Goal: Task Accomplishment & Management: Manage account settings

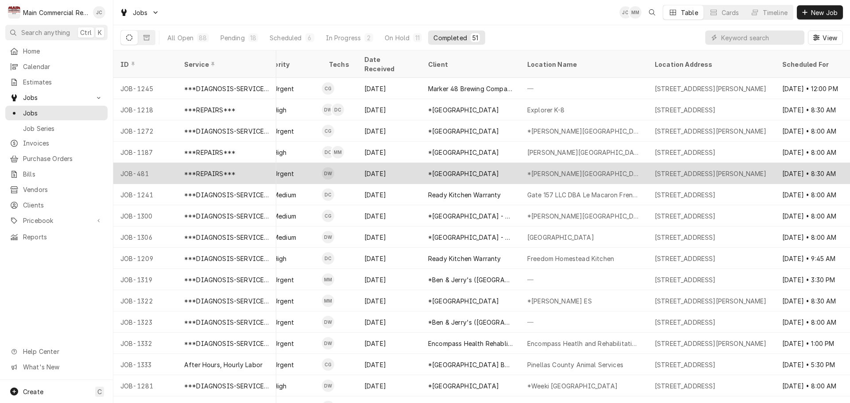
scroll to position [0, 284]
click at [200, 169] on div "***REPAIRS***" at bounding box center [209, 173] width 51 height 9
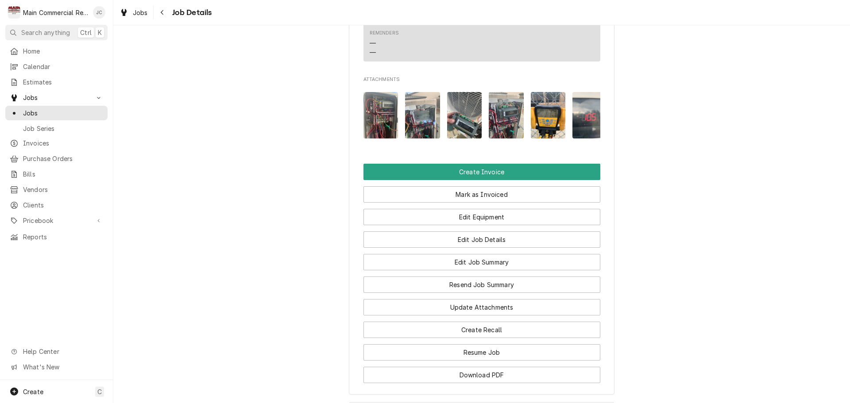
scroll to position [1461, 0]
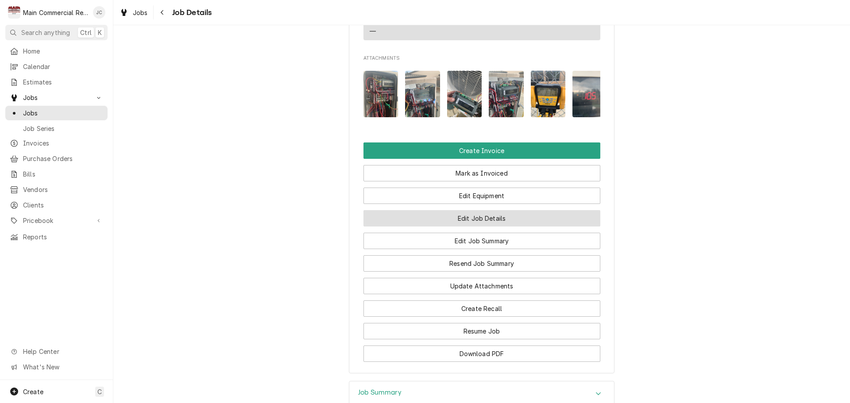
click at [479, 227] on button "Edit Job Details" at bounding box center [482, 218] width 237 height 16
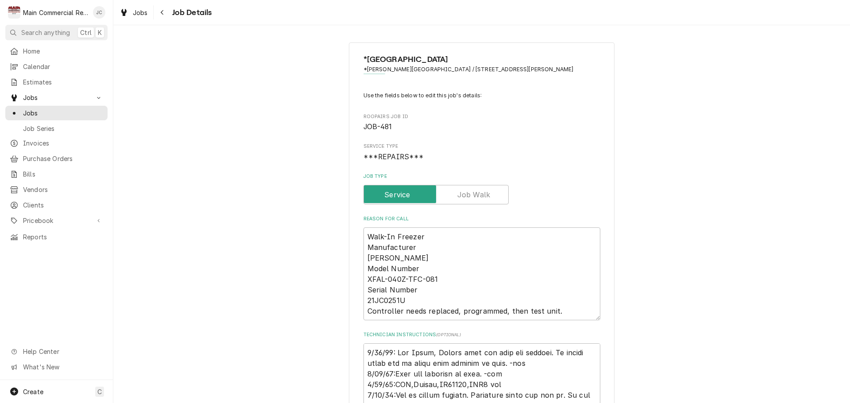
type textarea "x"
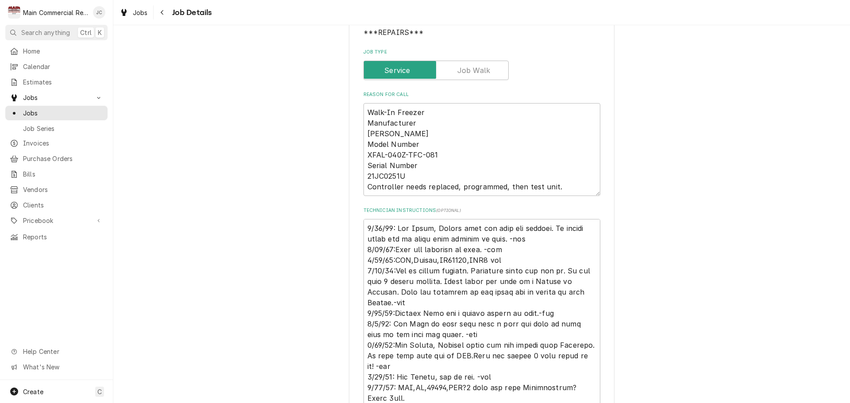
scroll to position [177, 0]
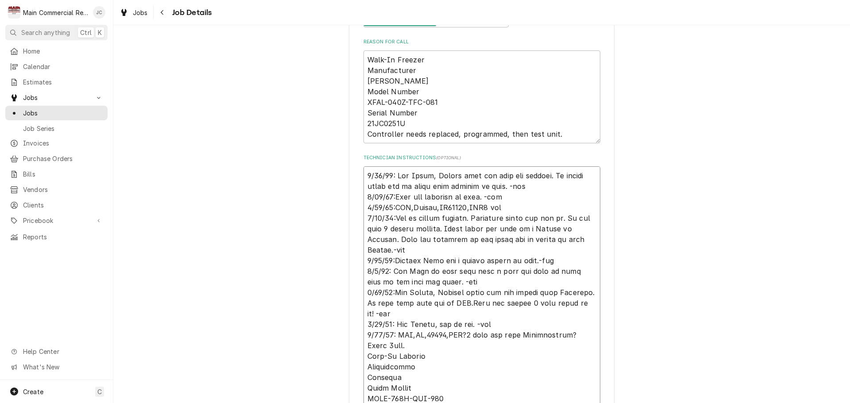
click at [364, 173] on textarea "Technician Instructions ( optional )" at bounding box center [482, 325] width 237 height 316
type textarea "9/15/25: Per Scott, Please bill all time and tickets. If school board has an is…"
type textarea "x"
type textarea "9 9/15/25: Per Scott, Please bill all time and tickets. If school board has an …"
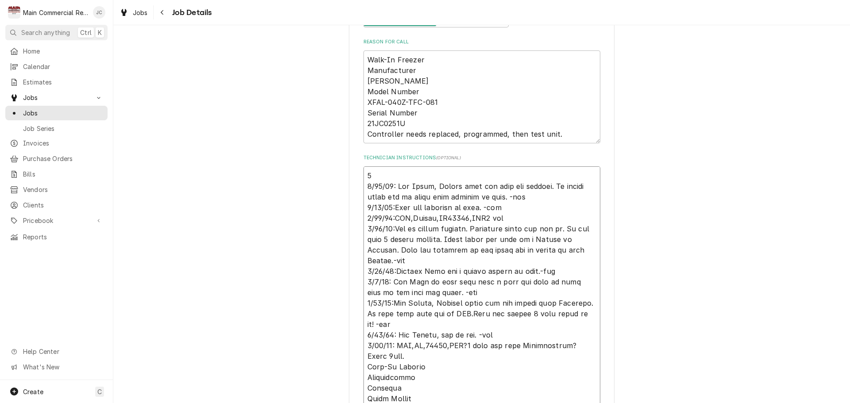
type textarea "x"
type textarea "9/ 9/15/25: Per Scott, Please bill all time and tickets. If school board has an…"
type textarea "x"
type textarea "9/1 9/15/25: Per Scott, Please bill all time and tickets. If school board has a…"
type textarea "x"
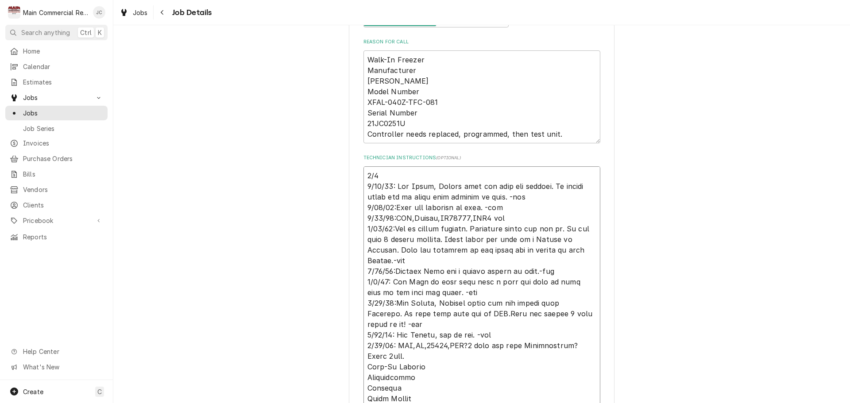
type textarea "9/15 9/15/25: Per Scott, Please bill all time and tickets. If school board has …"
type textarea "x"
type textarea "9/15/ 9/15/25: Per Scott, Please bill all time and tickets. If school board has…"
type textarea "x"
type textarea "9/15/2 9/15/25: Per Scott, Please bill all time and tickets. If school board ha…"
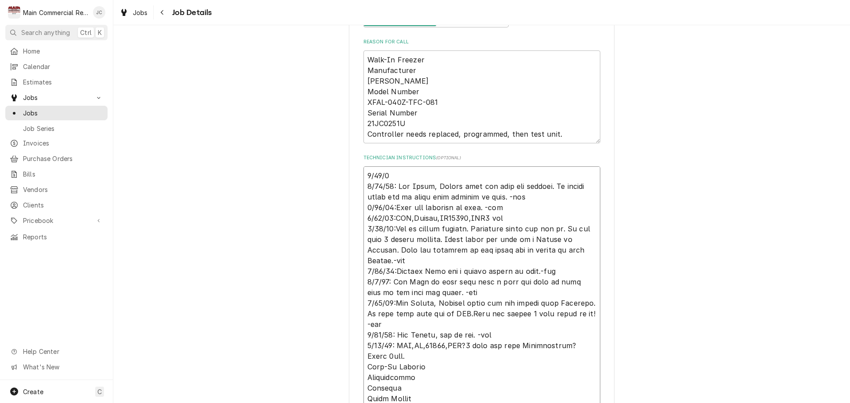
type textarea "x"
type textarea "9/15/25 9/15/25: Per Scott, Please bill all time and tickets. If school board h…"
type textarea "x"
type textarea "9/15/25: 9/15/25: Per Scott, Please bill all time and tickets. If school board …"
type textarea "x"
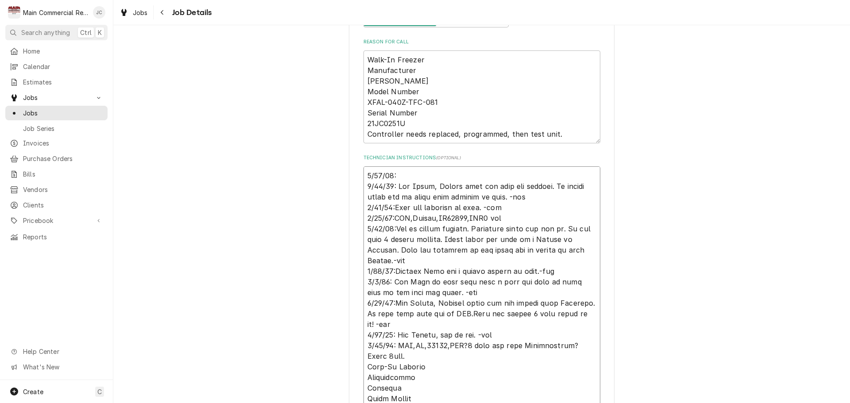
type textarea "9/15/25: 9/15/25: Per Scott, Please bill all time and tickets. If school board …"
type textarea "x"
type textarea "9/15/25: E 9/15/25: Per Scott, Please bill all time and tickets. If school boar…"
type textarea "x"
type textarea "9/15/25: Es 9/15/25: Per Scott, Please bill all time and tickets. If school boa…"
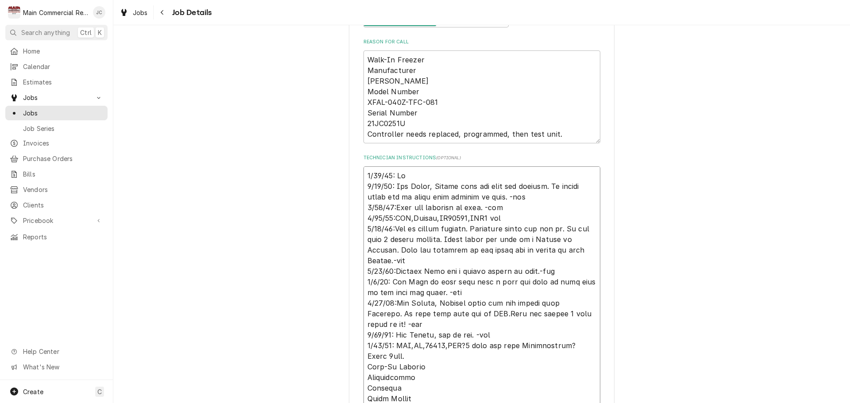
type textarea "x"
type textarea "9/15/25: Est 9/15/25: Per Scott, Please bill all time and tickets. If school bo…"
type textarea "x"
type textarea "9/15/25: Esta 9/15/25: Per Scott, Please bill all time and tickets. If school b…"
type textarea "x"
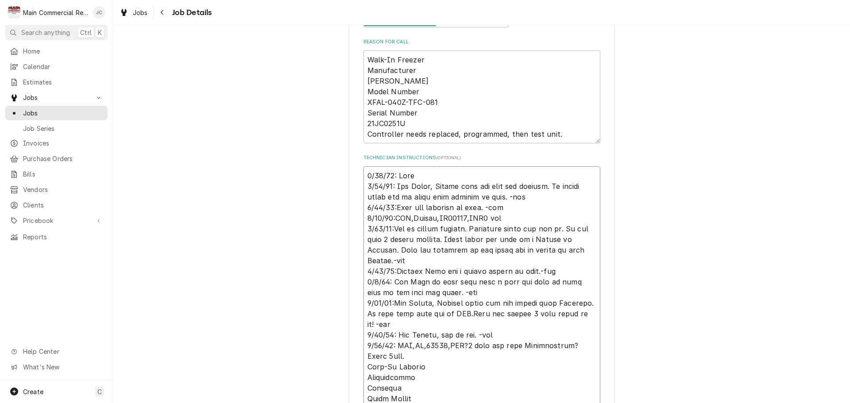
type textarea "9/15/25: Est 9/15/25: Per Scott, Please bill all time and tickets. If school bo…"
type textarea "x"
type textarea "9/15/25: Esti 9/15/25: Per Scott, Please bill all time and tickets. If school b…"
type textarea "x"
type textarea "9/15/25: Estim 9/15/25: Per Scott, Please bill all time and tickets. If school …"
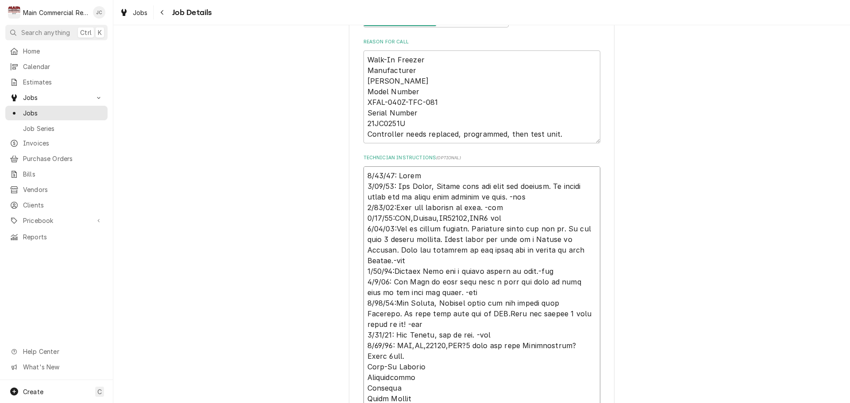
type textarea "x"
type textarea "9/15/25: Estima 9/15/25: Per Scott, Please bill all time and tickets. If school…"
type textarea "x"
type textarea "9/15/25: Estimat 9/15/25: Per Scott, Please bill all time and tickets. If schoo…"
type textarea "x"
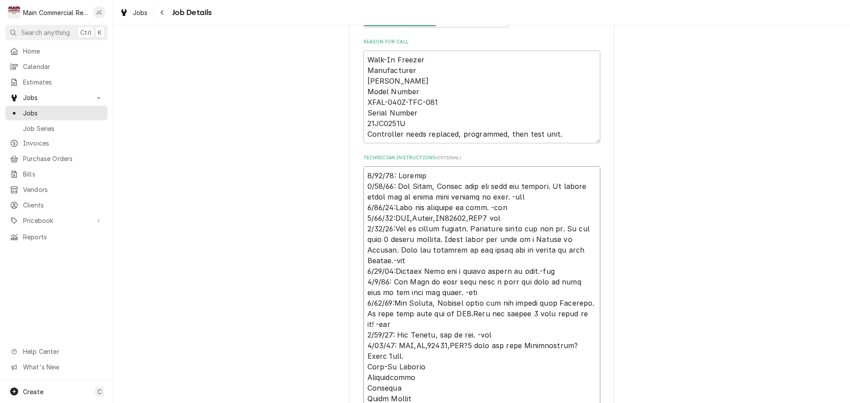
type textarea "9/15/25: Estimate 9/15/25: Per Scott, Please bill all time and tickets. If scho…"
type textarea "x"
type textarea "9/15/25: Estimate 9/15/25: Per Scott, Please bill all time and tickets. If scho…"
type textarea "x"
type textarea "9/15/25: Estimate Q 9/15/25: Per Scott, Please bill all time and tickets. If sc…"
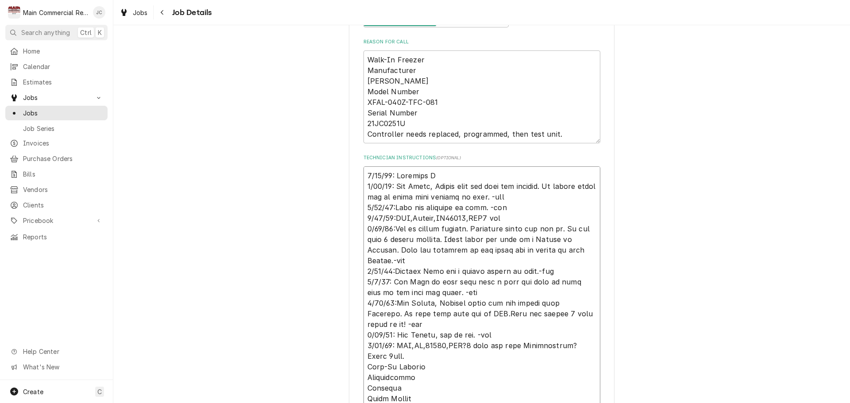
type textarea "x"
type textarea "9/15/25: Estimate Q- 9/15/25: Per Scott, Please bill all time and tickets. If s…"
type textarea "x"
type textarea "9/15/25: Estimate Q-3 9/15/25: Per Scott, Please bill all time and tickets. If …"
type textarea "x"
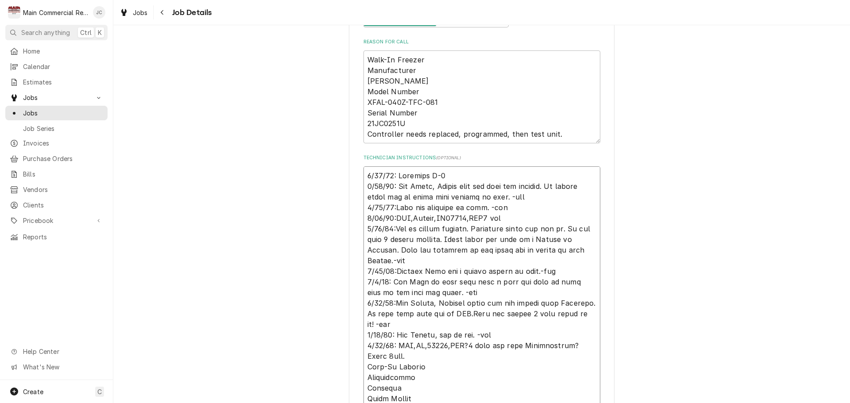
type textarea "9/15/25: Estimate Q-35 9/15/25: Per Scott, Please bill all time and tickets. If…"
type textarea "x"
type textarea "9/15/25: Estimate Q-354 9/15/25: Per Scott, Please bill all time and tickets. I…"
type textarea "x"
type textarea "9/15/25: Estimate Q-3540 9/15/25: Per Scott, Please bill all time and tickets. …"
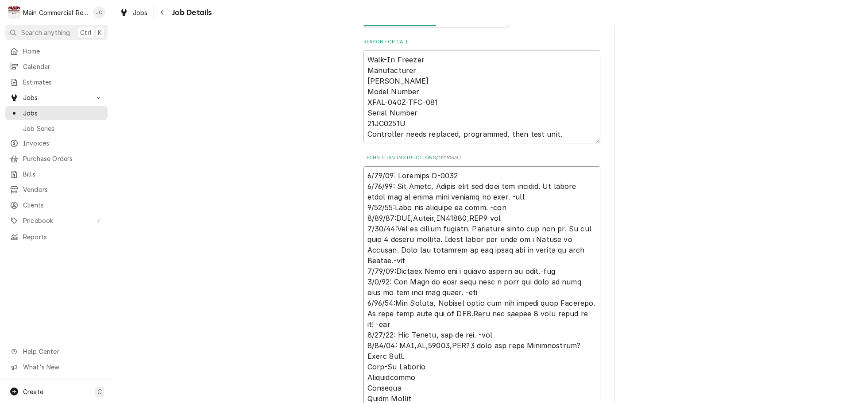
type textarea "x"
type textarea "9/15/25: Estimate Q-3540- 9/15/25: Per Scott, Please bill all time and tickets.…"
type textarea "x"
type textarea "9/15/25: Estimate Q-3540 9/15/25: Per Scott, Please bill all time and tickets. …"
type textarea "x"
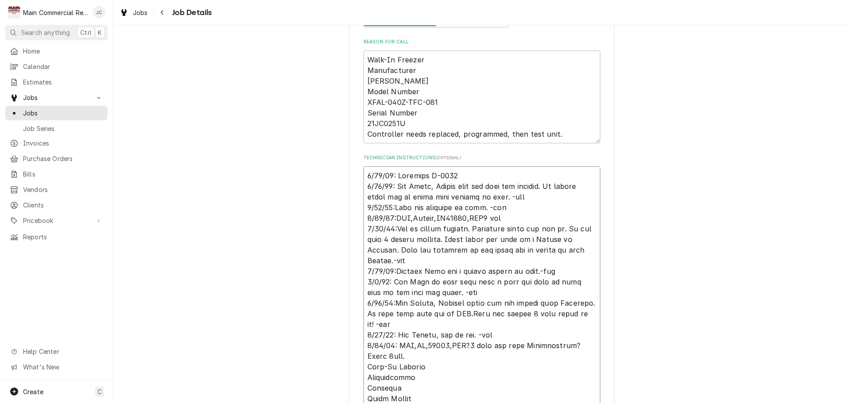
type textarea "9/15/25: Estimate Q-3540* 9/15/25: Per Scott, Please bill all time and tickets.…"
type textarea "x"
type textarea "9/15/25: Estimate Q-3540*J 9/15/25: Per Scott, Please bill all time and tickets…"
type textarea "x"
type textarea "9/15/25: Estimate Q-3540*JC 9/15/25: Per Scott, Please bill all time and ticket…"
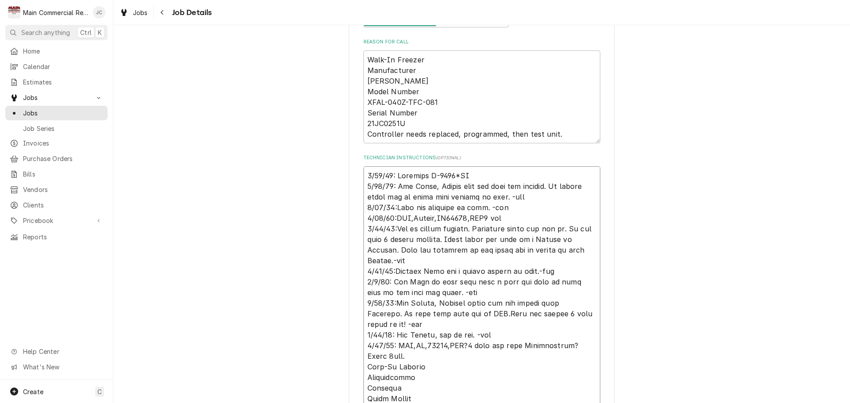
type textarea "x"
type textarea "9/15/25: Estimate Q-3540*JC 9/15/25: Per Scott, Please bill all time and ticket…"
drag, startPoint x: 481, startPoint y: 176, endPoint x: 334, endPoint y: 176, distance: 146.6
click at [334, 176] on div "*Hernando County Public School *Moton Elementary School / 7175 Emerson Road, Br…" at bounding box center [481, 408] width 737 height 1102
type textarea "x"
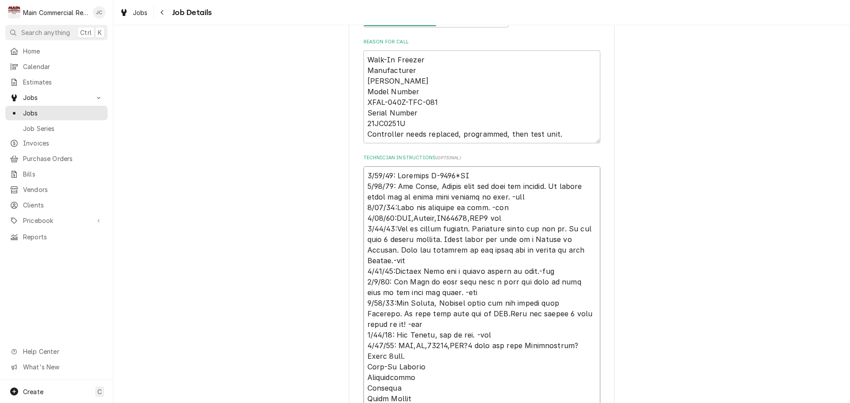
type textarea "9/15/25: Per Scott, Please bill all time and tickets. If school board has an is…"
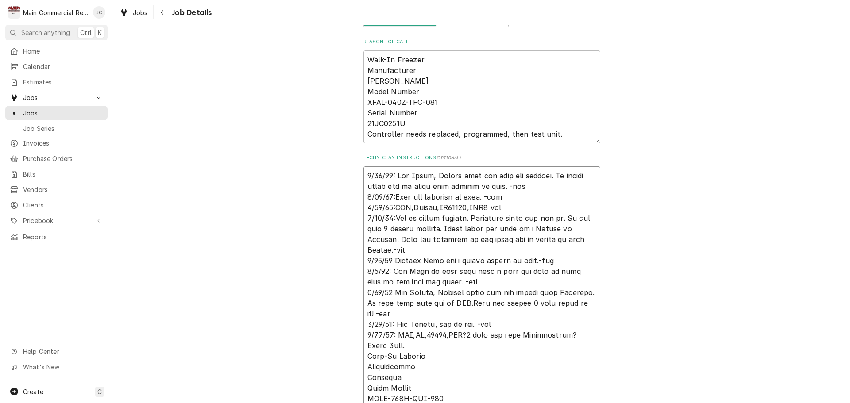
type textarea "x"
type textarea "9/15/25: Per Scott, Please bill all time and tickets. If school board has an is…"
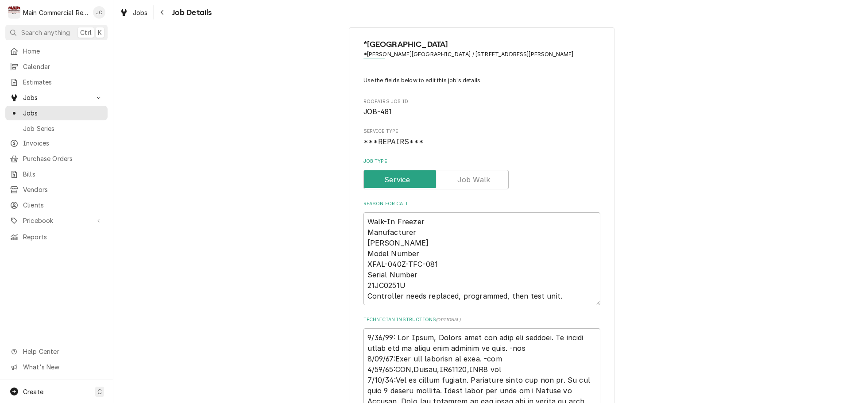
scroll to position [0, 0]
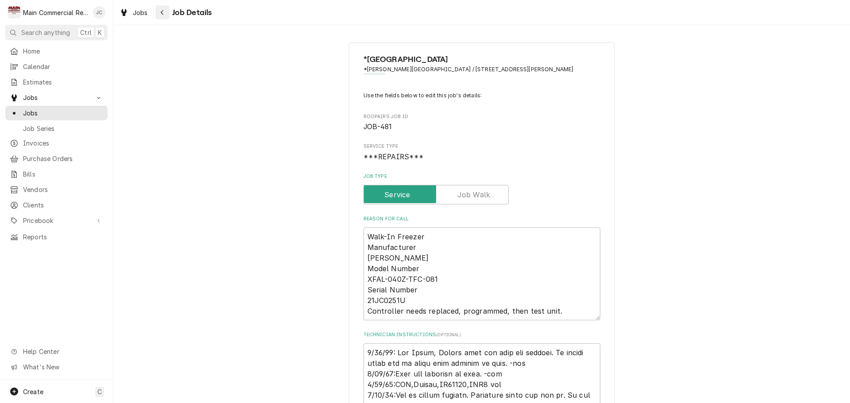
click at [164, 15] on icon "Navigate back" at bounding box center [162, 12] width 4 height 6
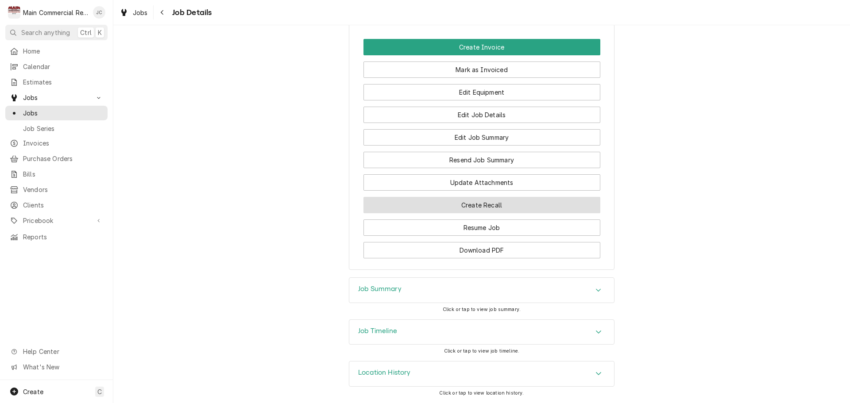
scroll to position [1582, 0]
click at [556, 287] on div "Job Summary" at bounding box center [481, 290] width 265 height 25
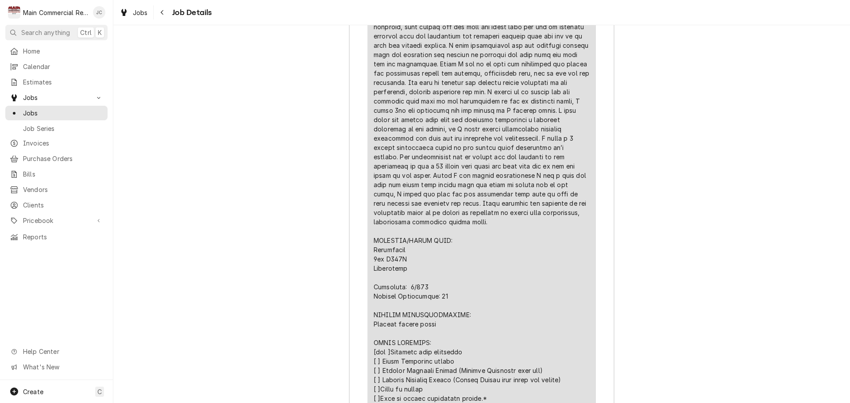
scroll to position [2479, 0]
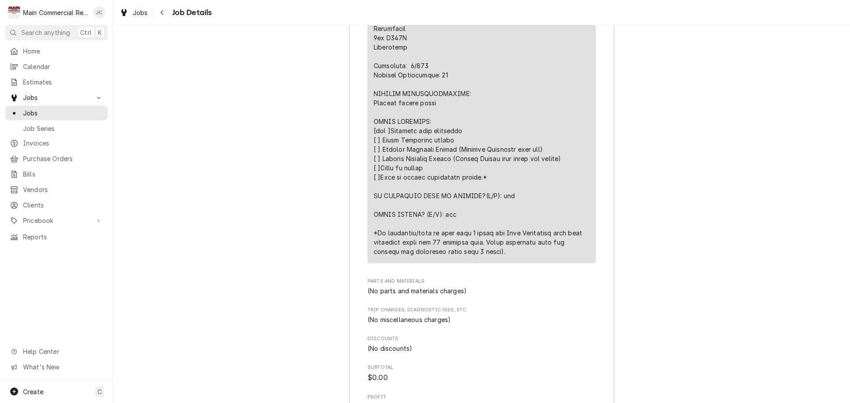
drag, startPoint x: 620, startPoint y: 337, endPoint x: 539, endPoint y: 374, distance: 89.2
click at [538, 372] on span "Subtotal" at bounding box center [482, 367] width 229 height 7
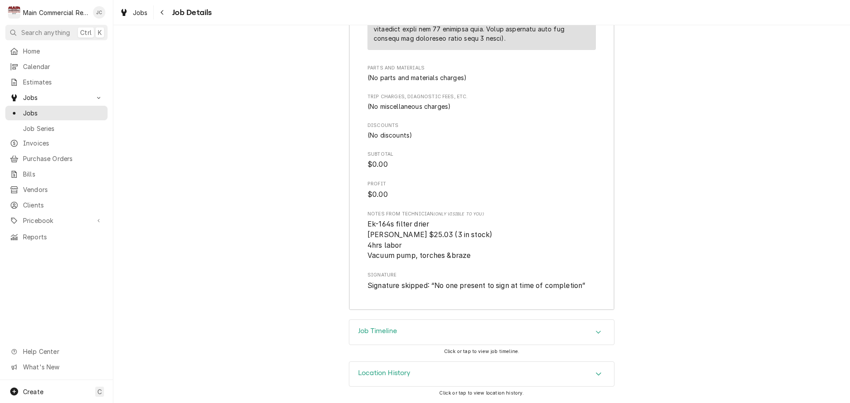
click at [561, 335] on div "Job Timeline" at bounding box center [481, 332] width 265 height 25
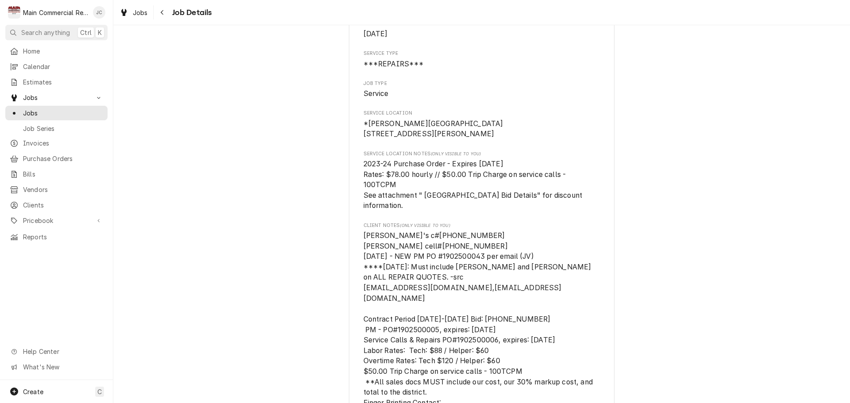
scroll to position [133, 0]
